Goal: Task Accomplishment & Management: Manage account settings

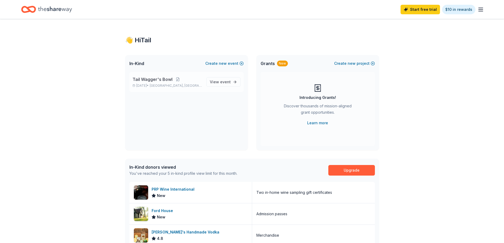
click at [184, 80] on p "Tail Wagger's Bowl" at bounding box center [167, 79] width 70 height 6
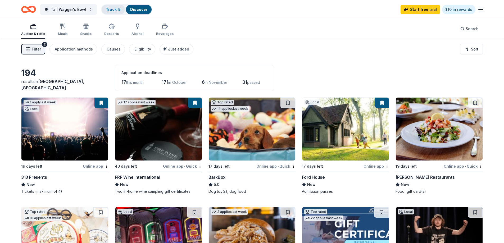
click at [116, 10] on link "Track · 5" at bounding box center [113, 9] width 15 height 4
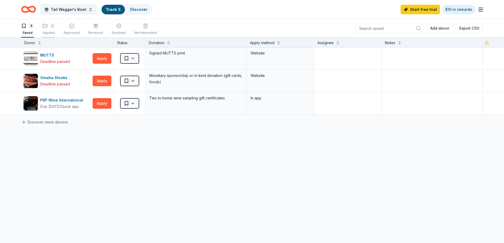
click at [48, 31] on div "Applied" at bounding box center [48, 33] width 13 height 4
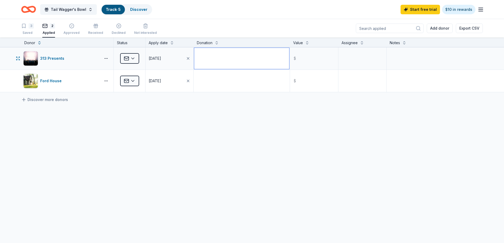
click at [215, 56] on textarea at bounding box center [241, 58] width 95 height 21
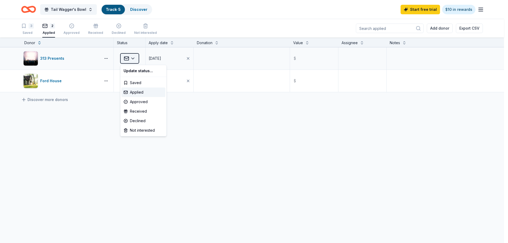
click at [136, 57] on html "Tail Wagger's Bowl Track · 5 Discover Start free trial $10 in rewards 3 Saved 2…" at bounding box center [254, 121] width 508 height 243
click at [224, 120] on html "Tail Wagger's Bowl Track · 5 Discover Start free trial $10 in rewards 3 Saved 2…" at bounding box center [254, 121] width 508 height 243
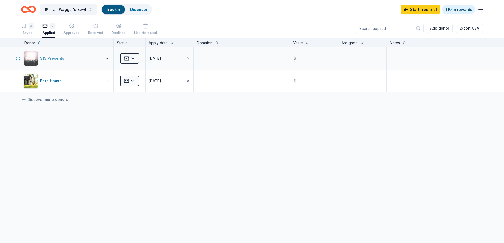
click at [52, 58] on div "313 Presents" at bounding box center [53, 58] width 26 height 6
click at [482, 11] on icon "button" at bounding box center [480, 9] width 6 height 6
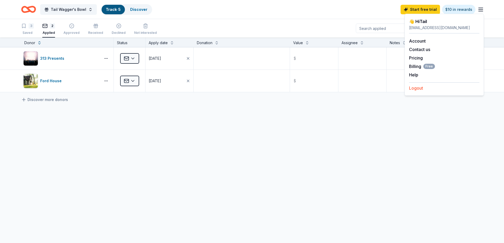
click at [417, 87] on button "Logout" at bounding box center [416, 88] width 14 height 6
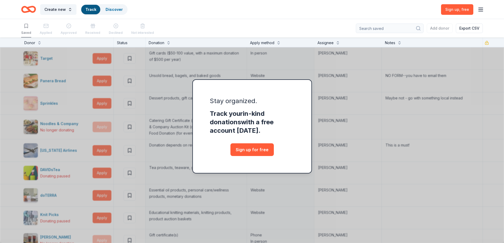
click at [483, 10] on icon "button" at bounding box center [480, 9] width 6 height 6
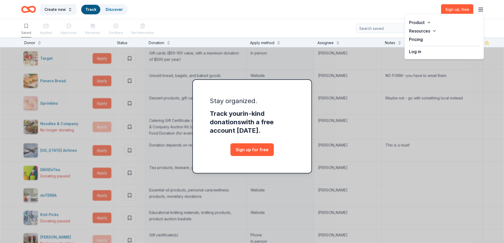
drag, startPoint x: 382, startPoint y: 16, endPoint x: 439, endPoint y: 10, distance: 56.9
click at [383, 16] on div "Create new Track Discover Sign up , free" at bounding box center [252, 9] width 504 height 19
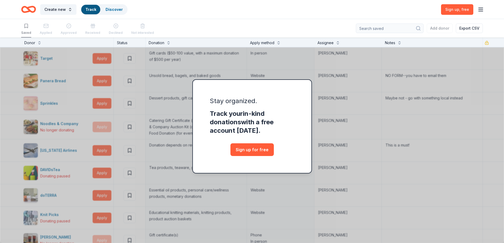
click at [481, 9] on icon "button" at bounding box center [480, 9] width 6 height 6
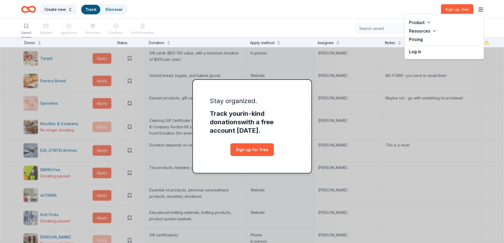
click at [415, 51] on button "Log in" at bounding box center [415, 51] width 12 height 6
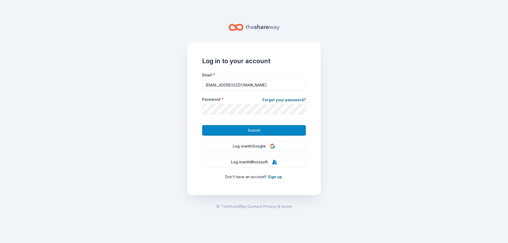
click at [208, 128] on button "Submit" at bounding box center [254, 130] width 104 height 11
